Goal: Information Seeking & Learning: Find specific fact

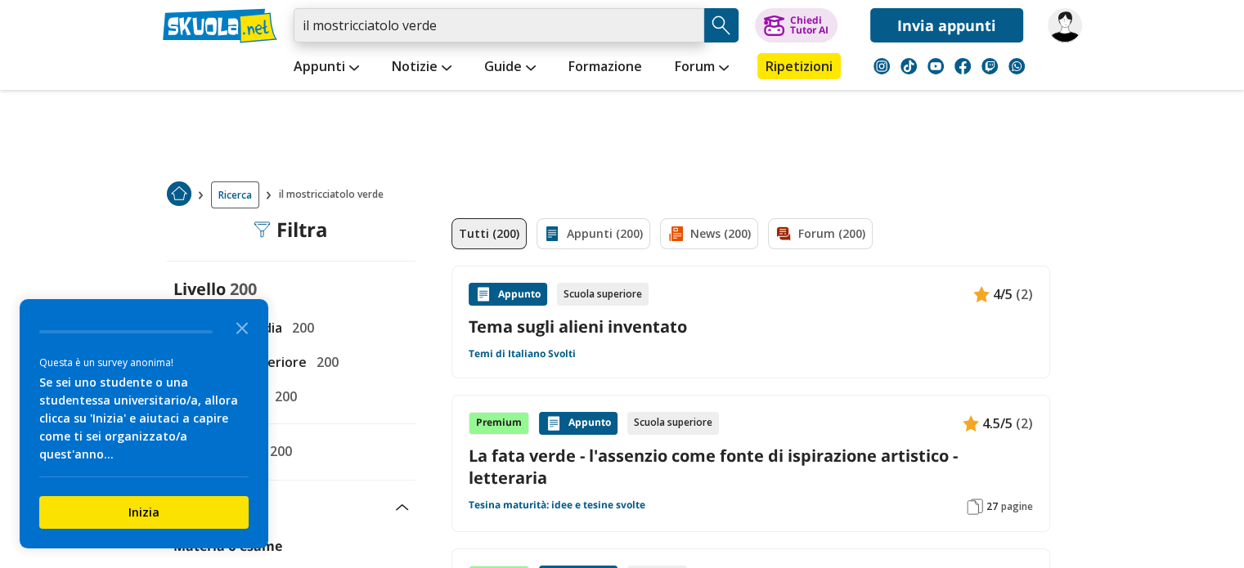
click at [504, 32] on input "il mostricciatolo verde" at bounding box center [499, 25] width 411 height 34
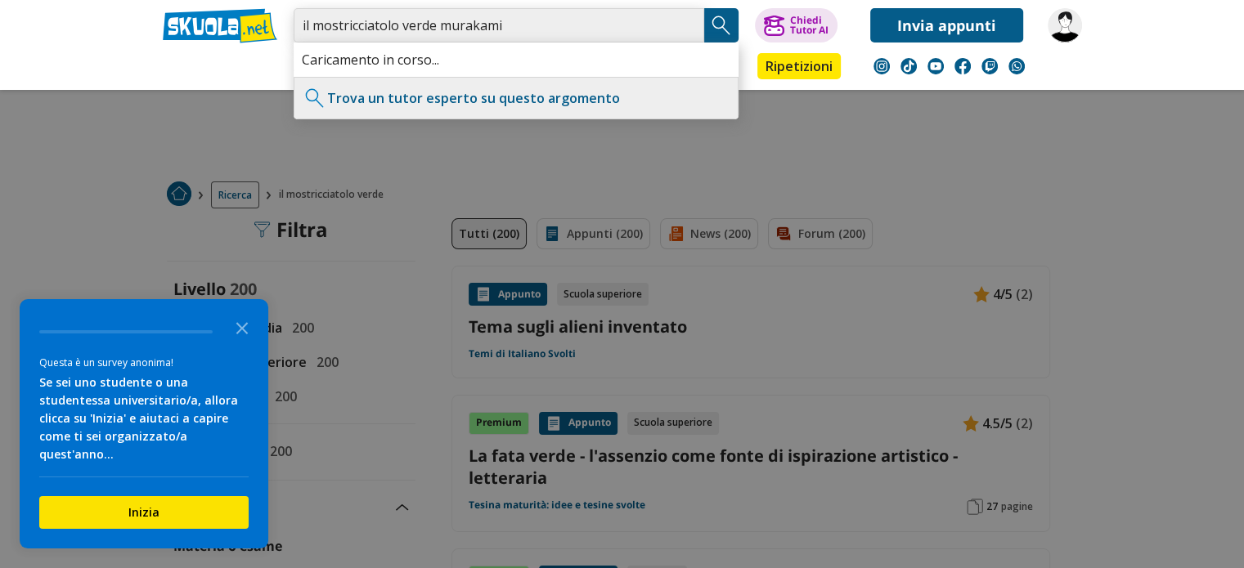
type input "il mostricciatolo verde murakami"
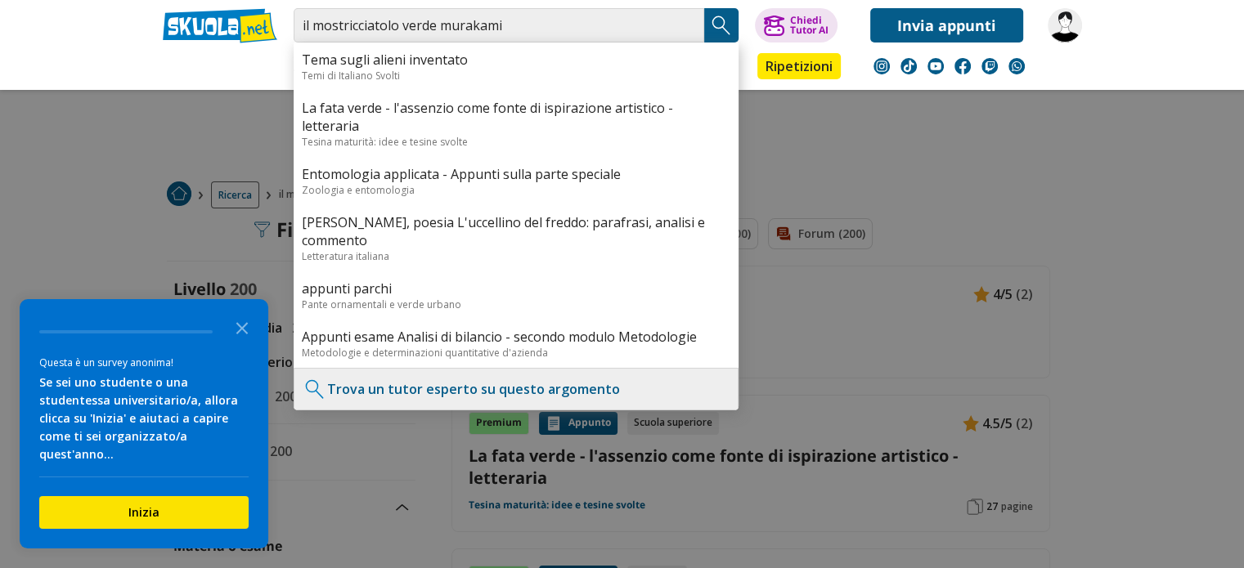
click at [714, 13] on img "Search Button" at bounding box center [721, 25] width 25 height 25
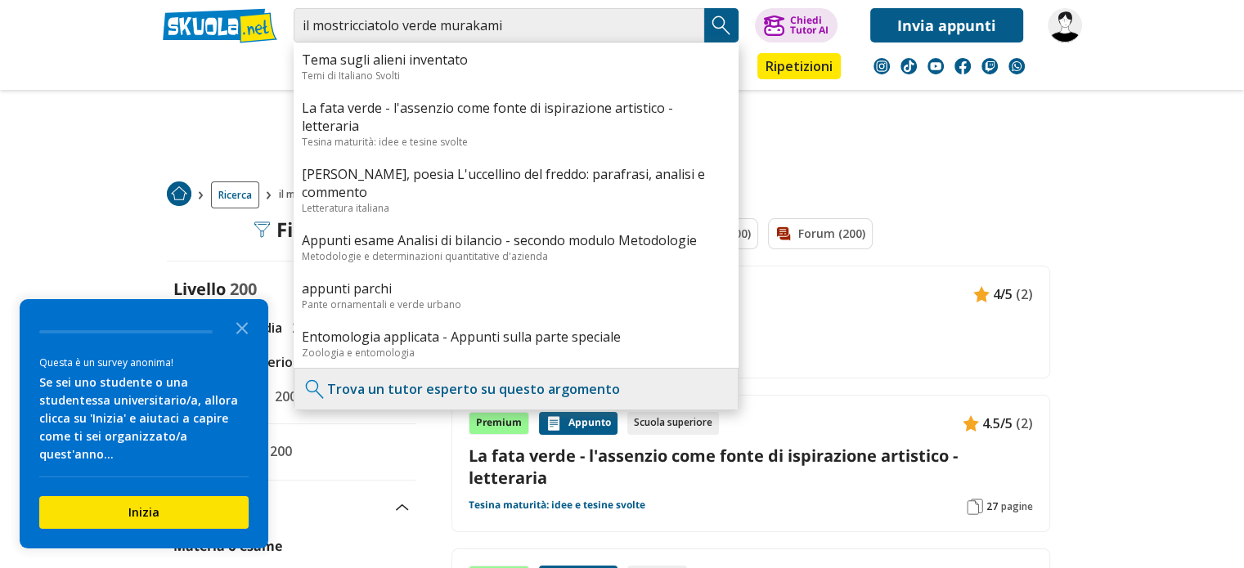
click at [928, 179] on div "Ricerca il mostricciatolo verde" at bounding box center [622, 195] width 944 height 47
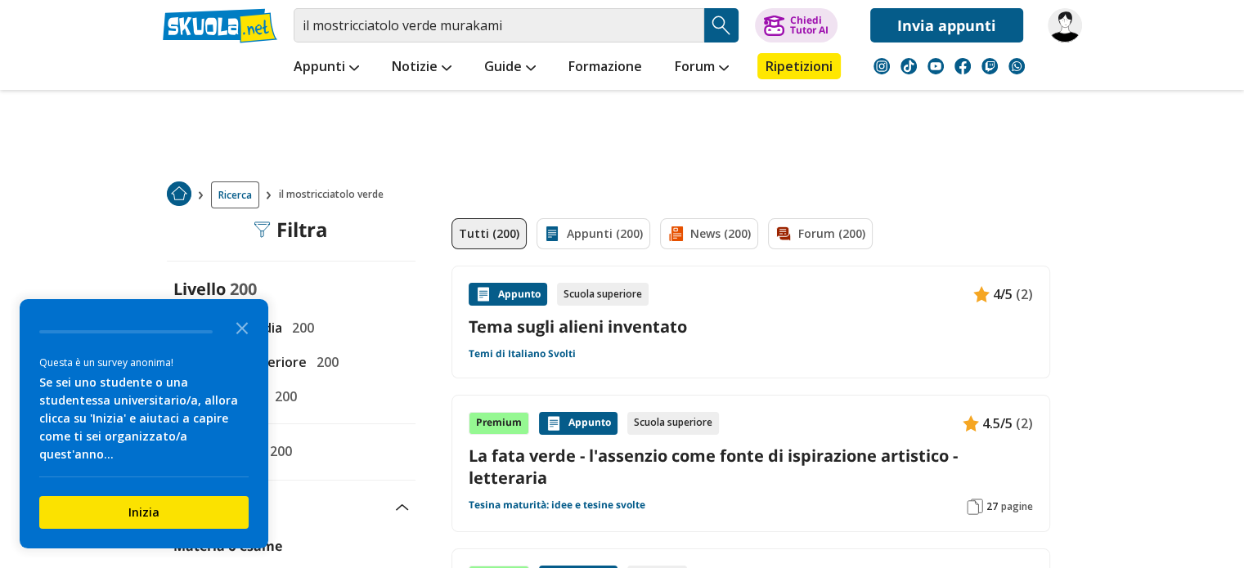
click at [719, 29] on img "Search Button" at bounding box center [721, 25] width 25 height 25
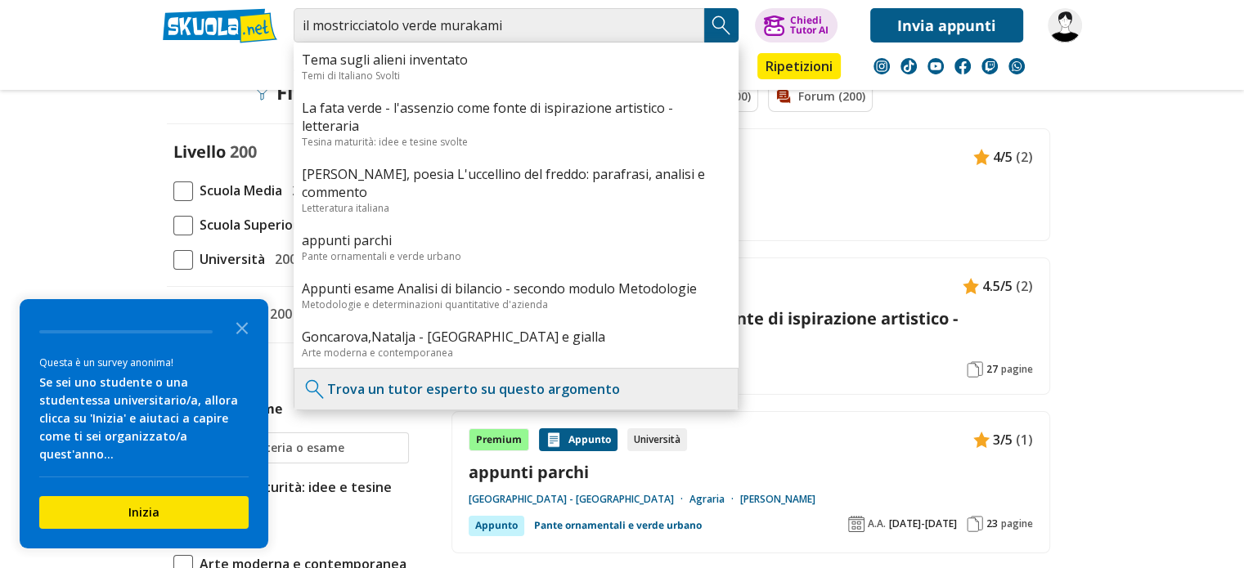
scroll to position [164, 0]
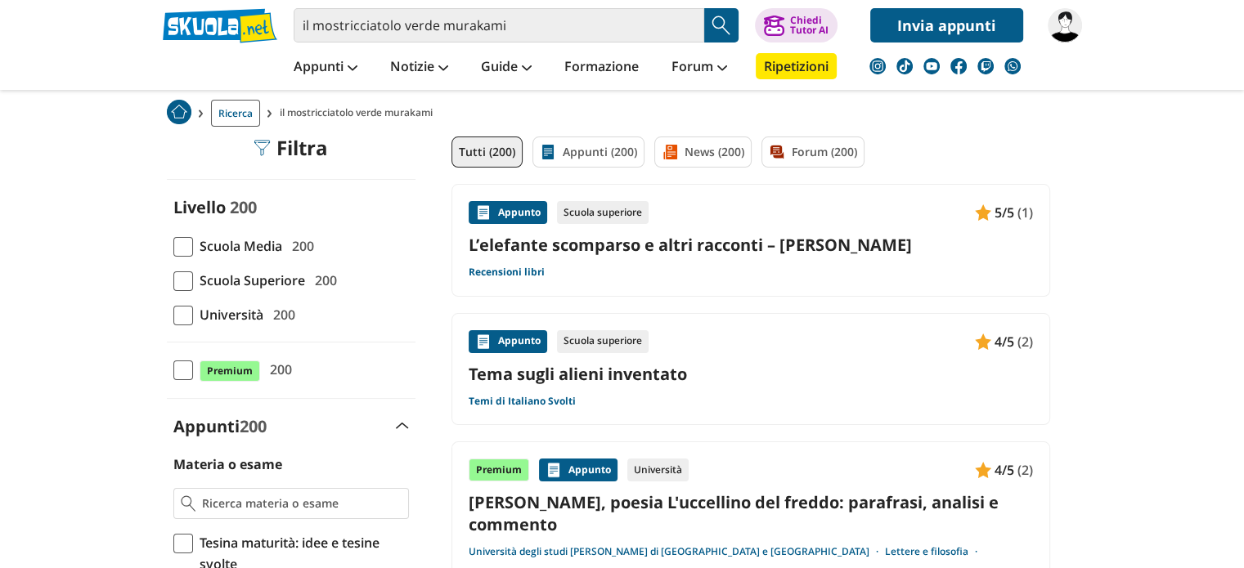
click at [867, 244] on link "L’elefante scomparso e altri racconti – [PERSON_NAME]" at bounding box center [751, 245] width 564 height 22
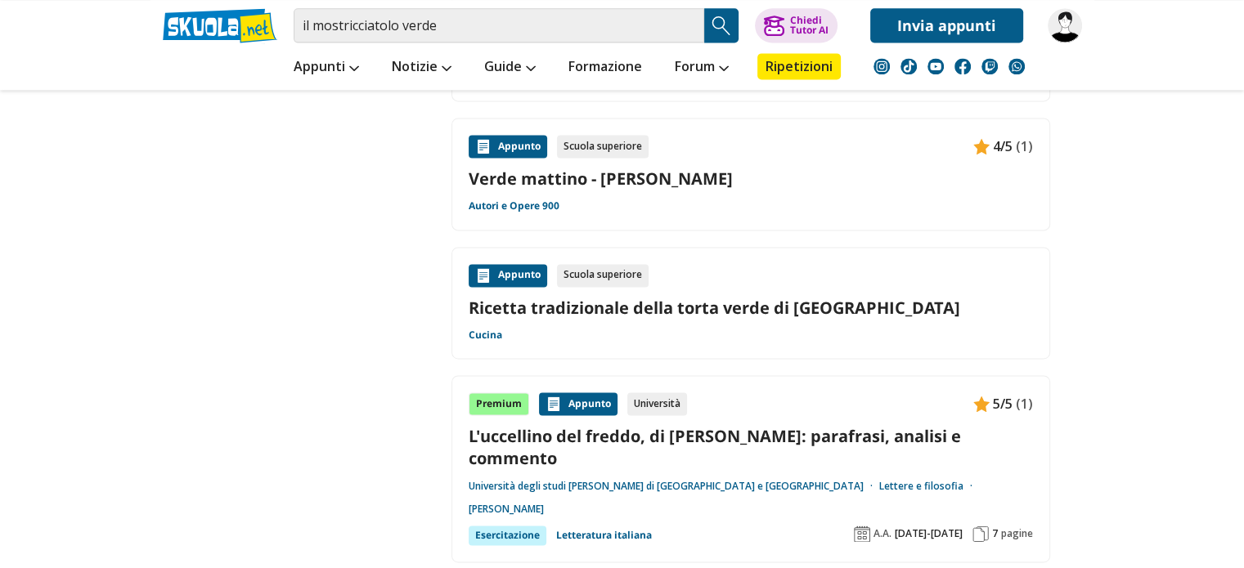
scroll to position [2699, 0]
